Goal: Information Seeking & Learning: Check status

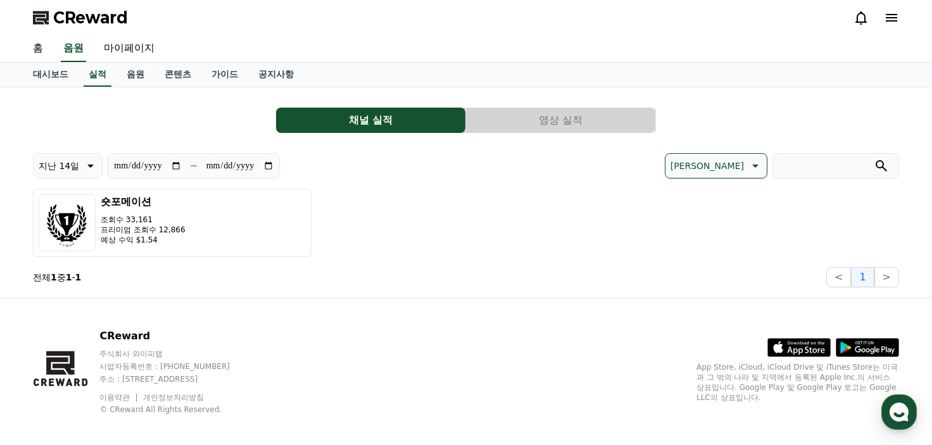
click at [511, 108] on button "영상 실적" at bounding box center [560, 120] width 189 height 25
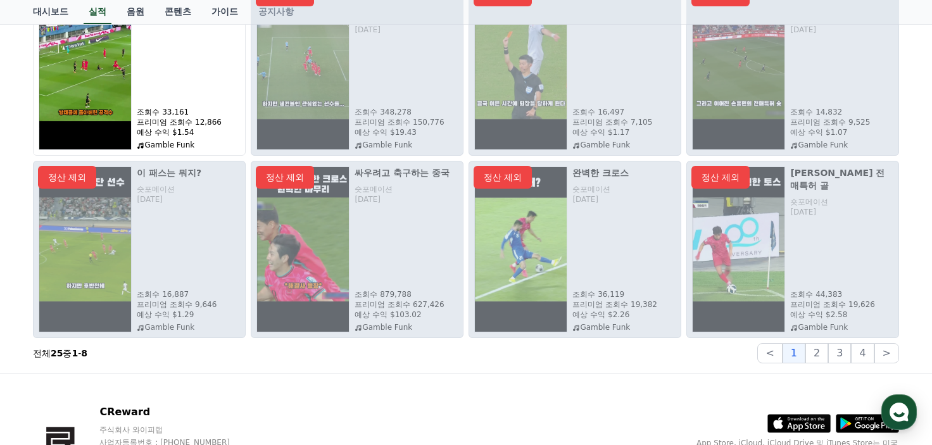
scroll to position [190, 0]
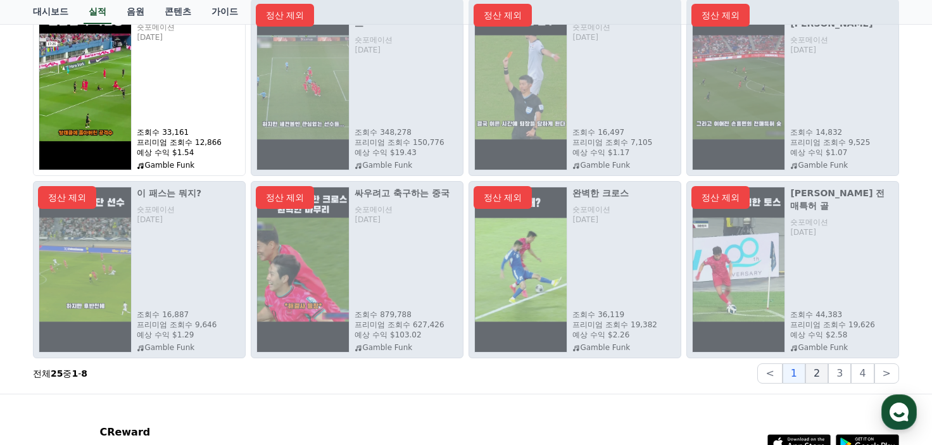
click at [826, 376] on button "2" at bounding box center [816, 373] width 23 height 20
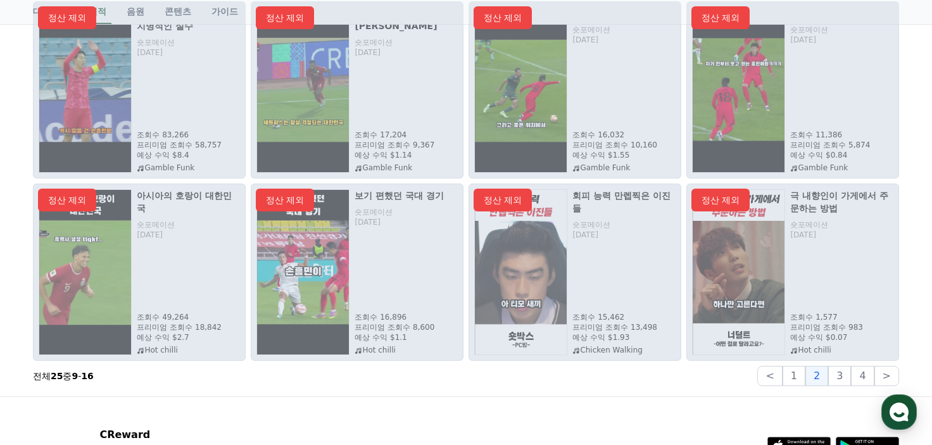
scroll to position [295, 0]
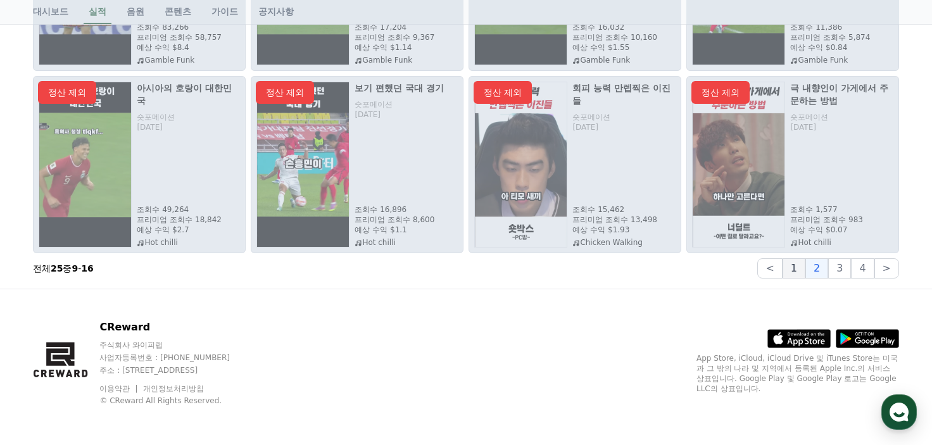
click at [793, 268] on button "1" at bounding box center [794, 268] width 23 height 20
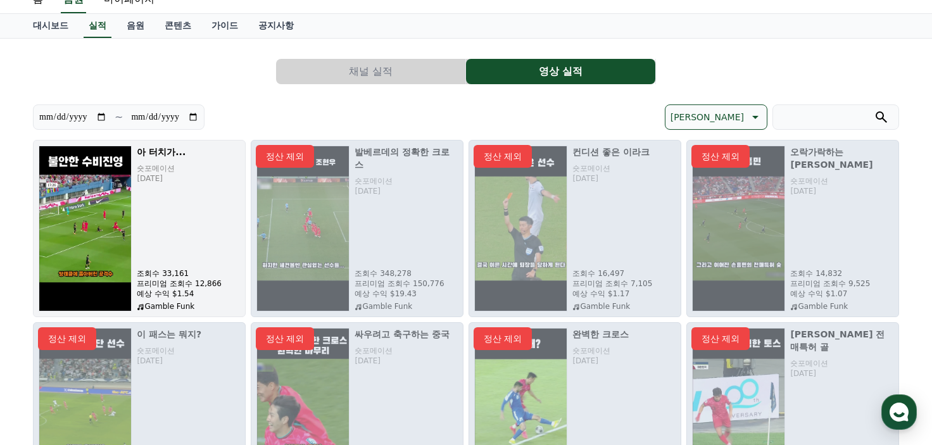
scroll to position [0, 0]
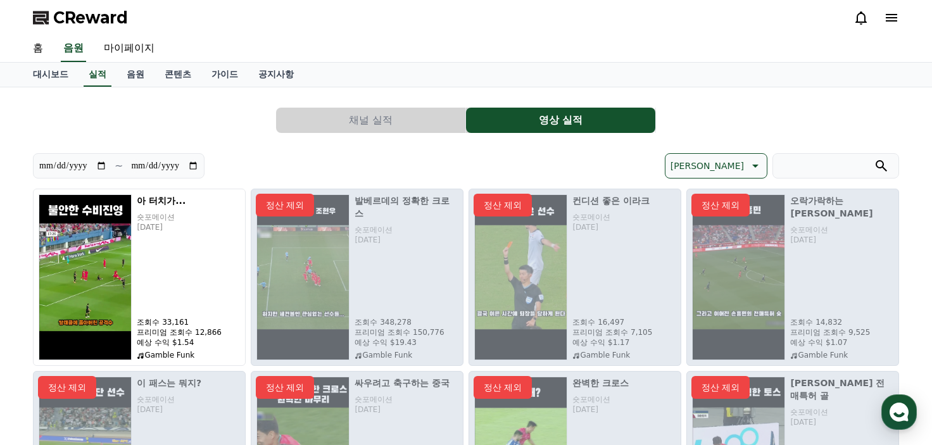
click at [89, 20] on span "CReward" at bounding box center [90, 18] width 75 height 20
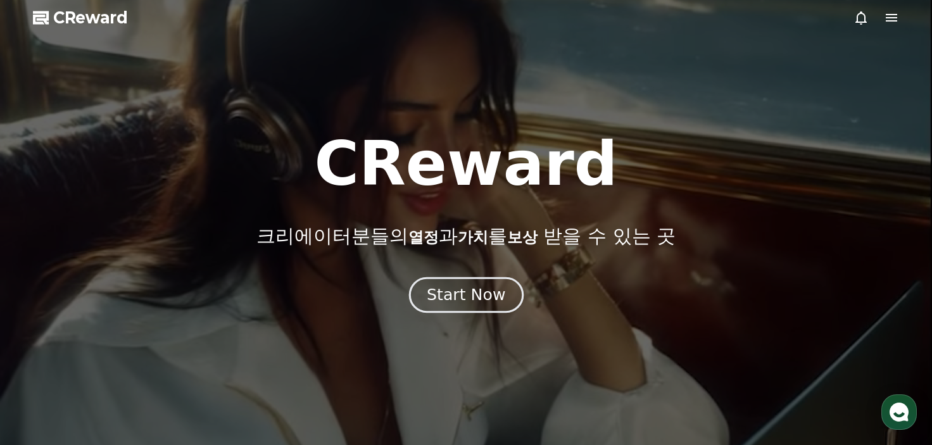
click at [436, 298] on div "Start Now" at bounding box center [466, 295] width 79 height 22
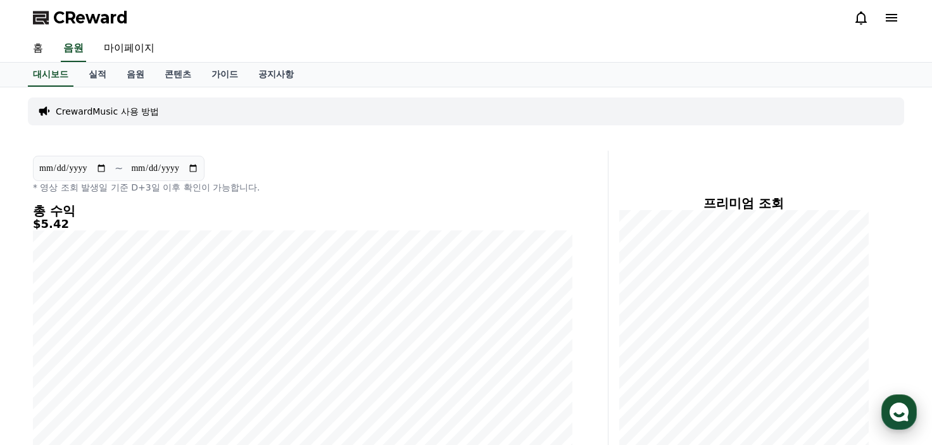
click at [899, 414] on use "button" at bounding box center [899, 412] width 19 height 19
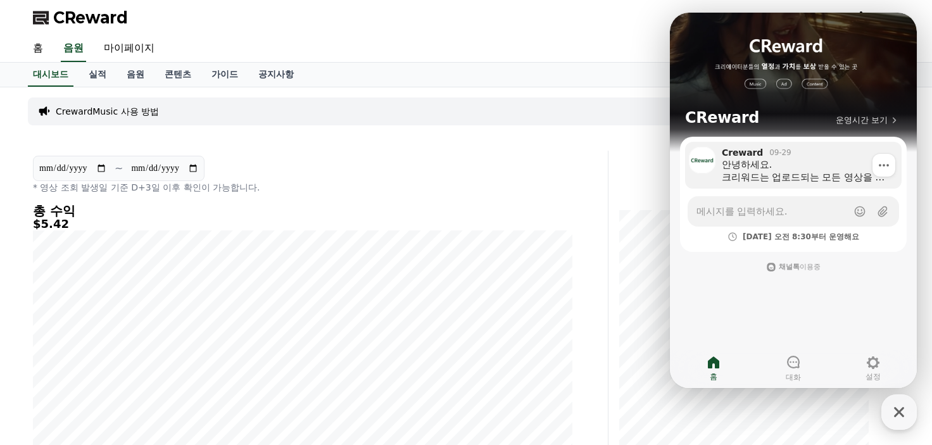
click at [787, 172] on div "안녕하세요. 크리워드는 업로드되는 모든 영상을 정산서 발급 전에 검수하고 있습니다. ‘숏포메이션’ 채널에서 스포츠 영상을 활용한 것을 확인하였…" at bounding box center [807, 170] width 171 height 25
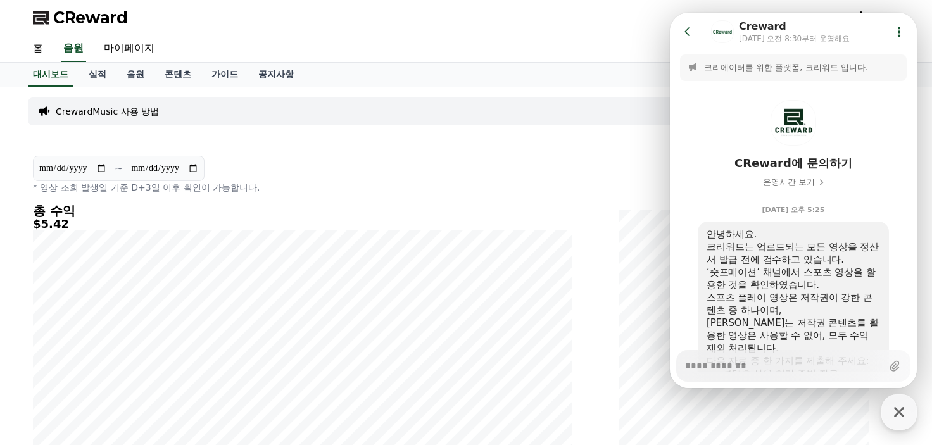
type textarea "*"
click at [532, 54] on div "홈 음원 마이페이지" at bounding box center [466, 48] width 886 height 27
click at [690, 35] on icon at bounding box center [687, 31] width 13 height 13
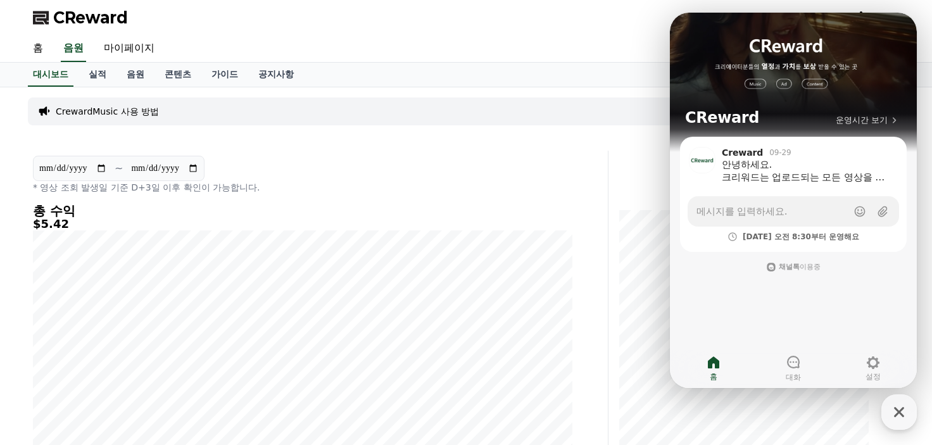
click at [584, 74] on div "대시보드 실적 음원 콘텐츠 가이드 공지사항" at bounding box center [466, 75] width 886 height 24
